Goal: Task Accomplishment & Management: Use online tool/utility

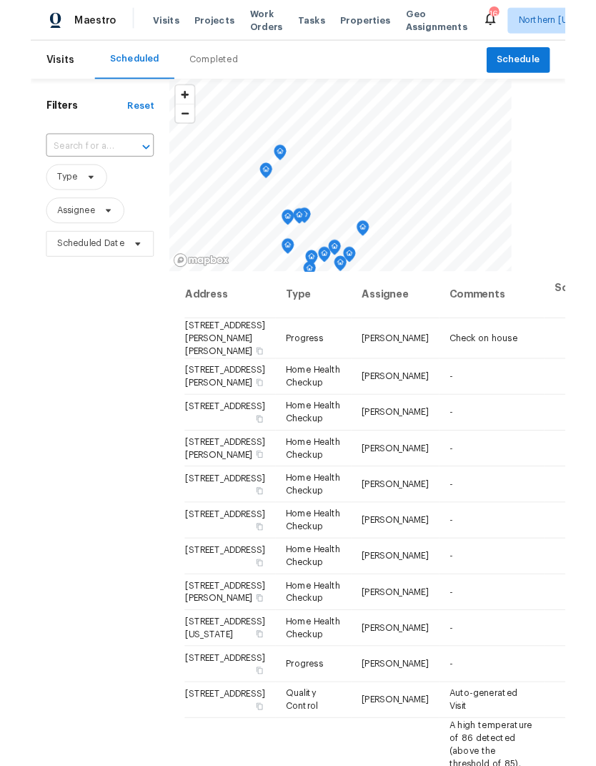
scroll to position [55, 0]
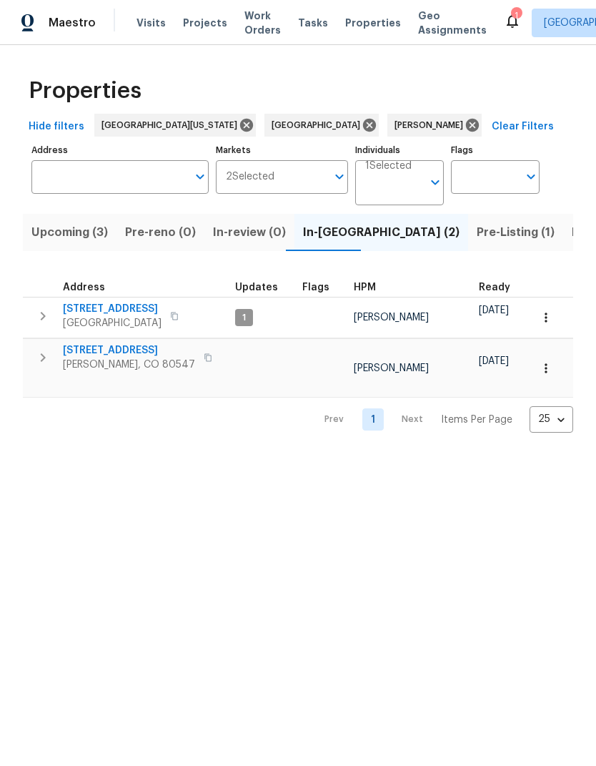
click at [123, 345] on span "[STREET_ADDRESS]" at bounding box center [129, 350] width 132 height 14
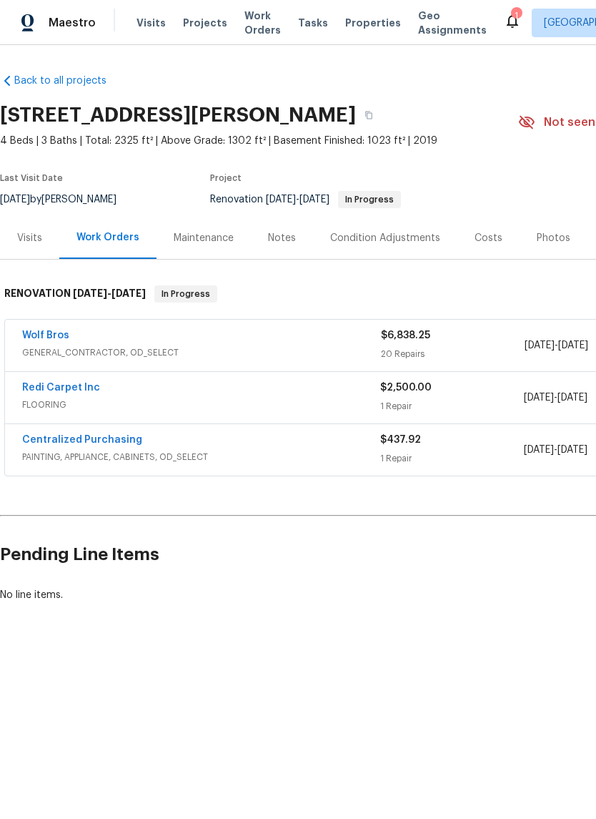
click at [51, 334] on link "Wolf Bros" at bounding box center [45, 335] width 47 height 10
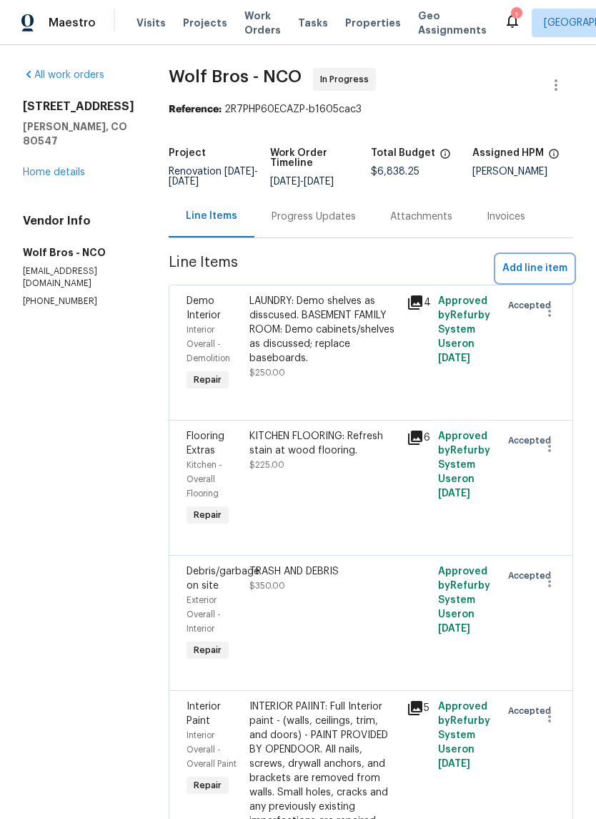
click at [543, 259] on button "Add line item" at bounding box center [535, 268] width 76 height 26
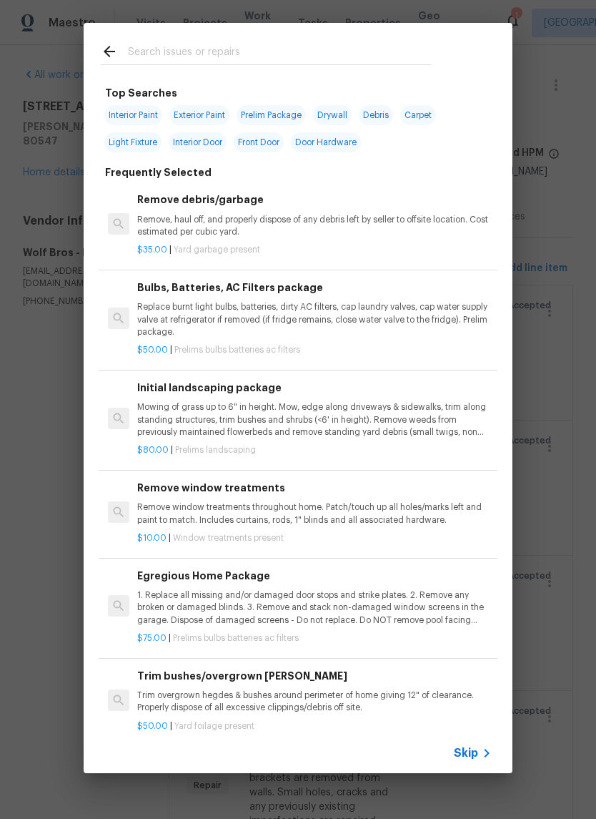
click at [468, 744] on div "Skip" at bounding box center [474, 752] width 41 height 17
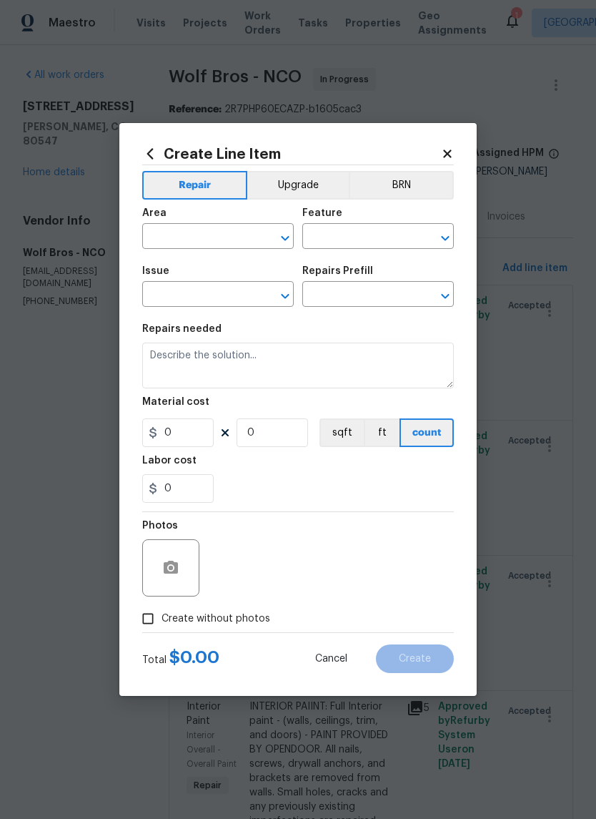
click at [157, 221] on div "Area" at bounding box center [218, 217] width 152 height 19
click at [159, 236] on input "text" at bounding box center [198, 238] width 112 height 22
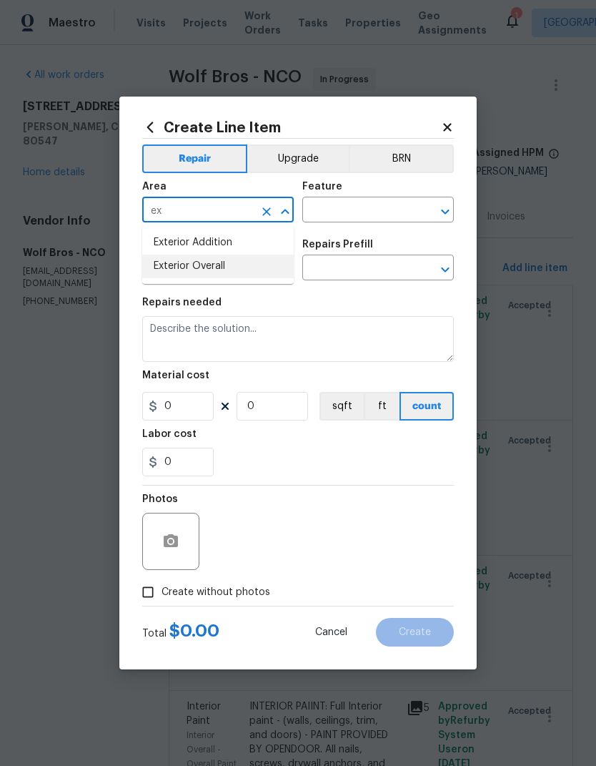
click at [164, 272] on li "Exterior Overall" at bounding box center [218, 267] width 152 height 24
type input "Exterior Overall"
click at [412, 212] on input "text" at bounding box center [358, 211] width 112 height 22
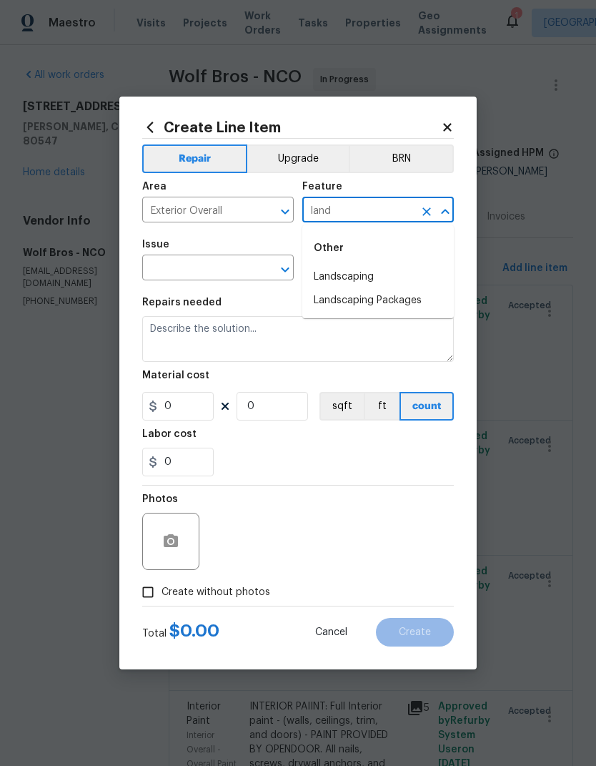
click at [408, 270] on li "Landscaping" at bounding box center [378, 277] width 152 height 24
click at [247, 275] on input "text" at bounding box center [198, 269] width 112 height 22
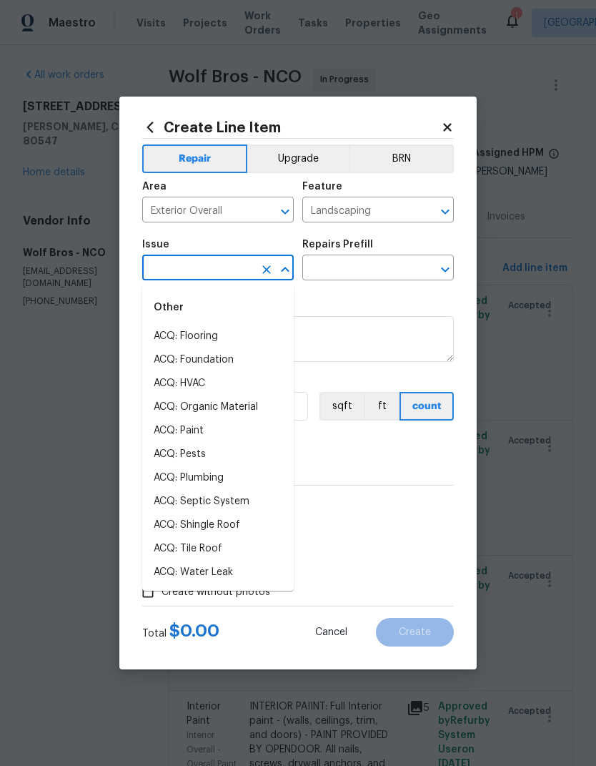
click at [436, 210] on button "Open" at bounding box center [445, 212] width 20 height 20
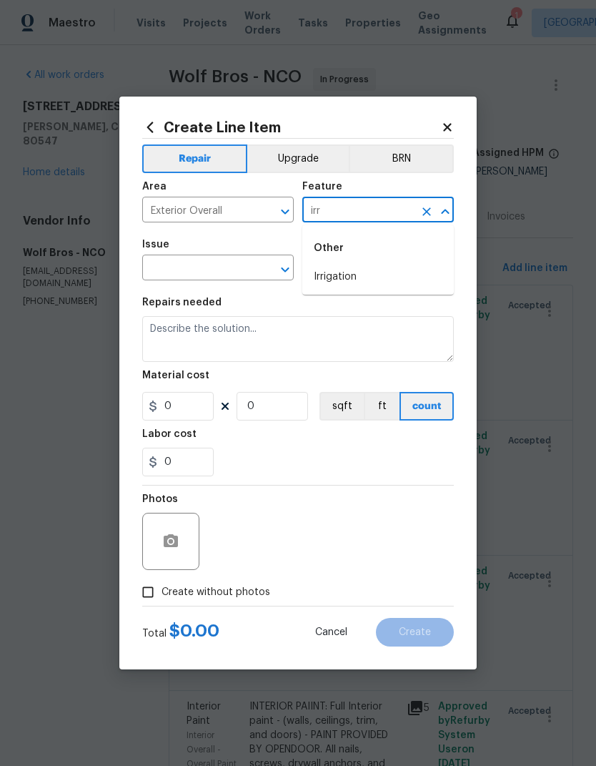
click at [416, 273] on li "Irrigation" at bounding box center [378, 277] width 152 height 24
type input "Irrigation"
click at [173, 270] on input "text" at bounding box center [198, 269] width 112 height 22
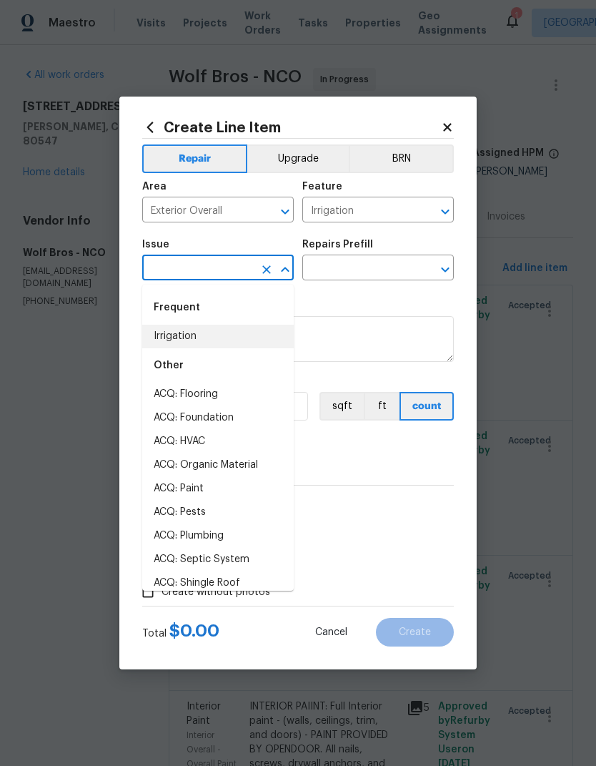
click at [166, 332] on li "Irrigation" at bounding box center [218, 337] width 152 height 24
type input "Irrigation"
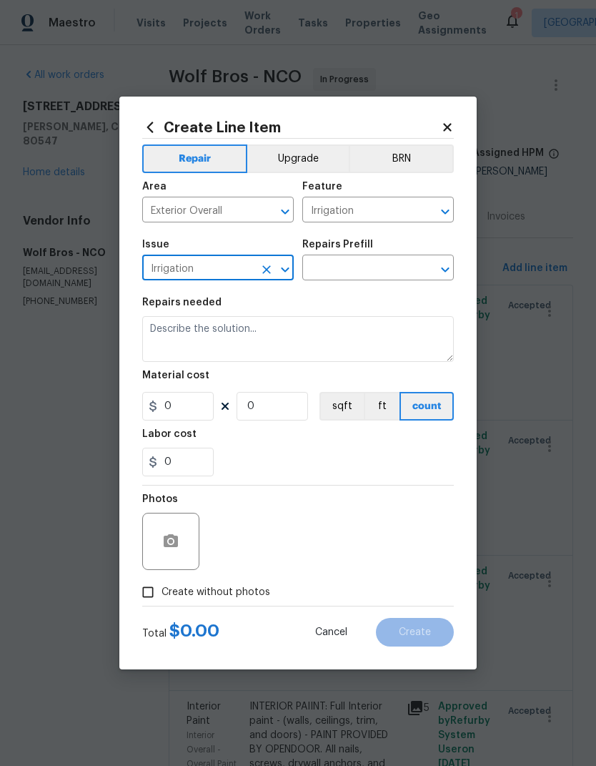
click at [405, 271] on input "text" at bounding box center [358, 269] width 112 height 22
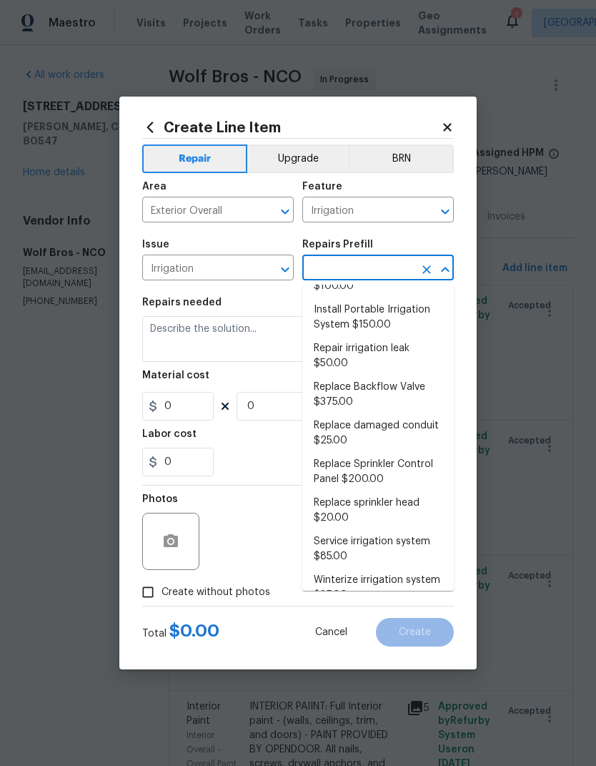
scroll to position [31, 0]
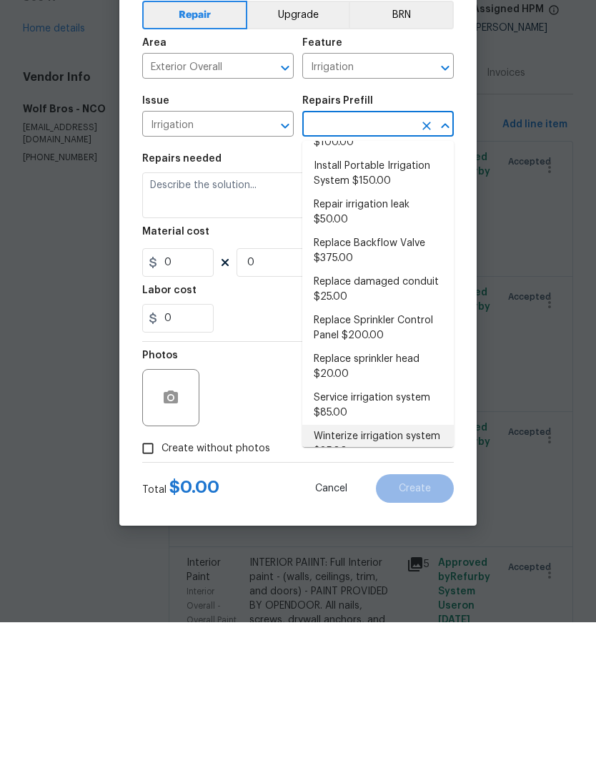
click at [425, 568] on li "Winterize irrigation system $85.00" at bounding box center [378, 587] width 152 height 39
type input "Winterize irrigation system $85.00"
type textarea "Winterize irrigation system please"
type input "1"
type input "85"
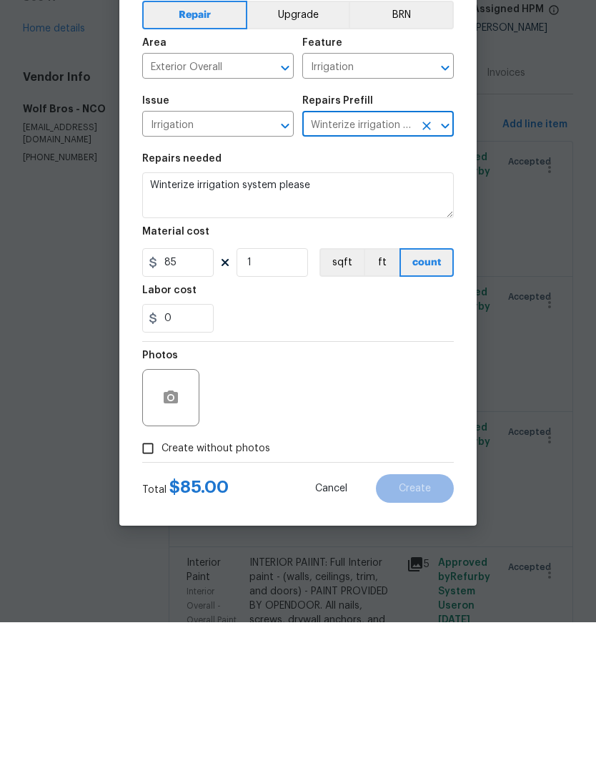
click at [430, 204] on icon "Clear" at bounding box center [427, 211] width 14 height 14
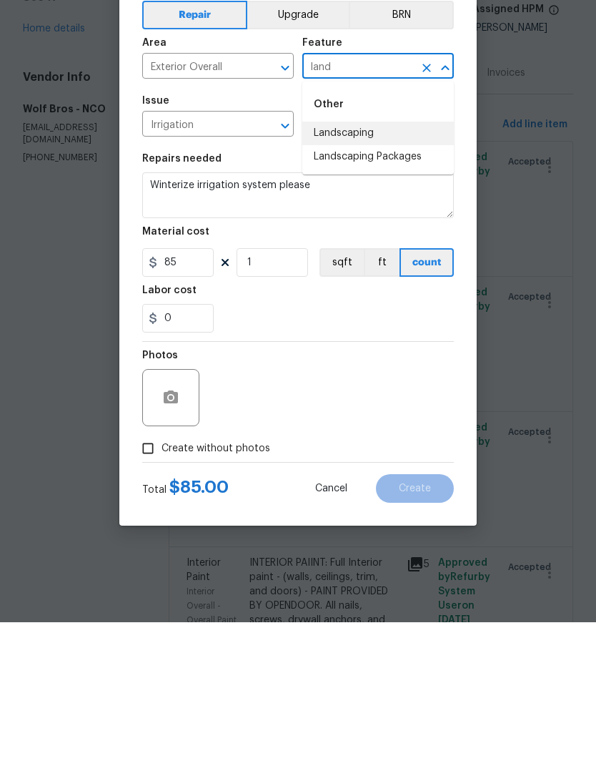
click at [404, 265] on li "Landscaping" at bounding box center [378, 277] width 152 height 24
type input "Landscaping"
click at [427, 297] on div "Repairs needed" at bounding box center [298, 306] width 312 height 19
